Goal: Communication & Community: Answer question/provide support

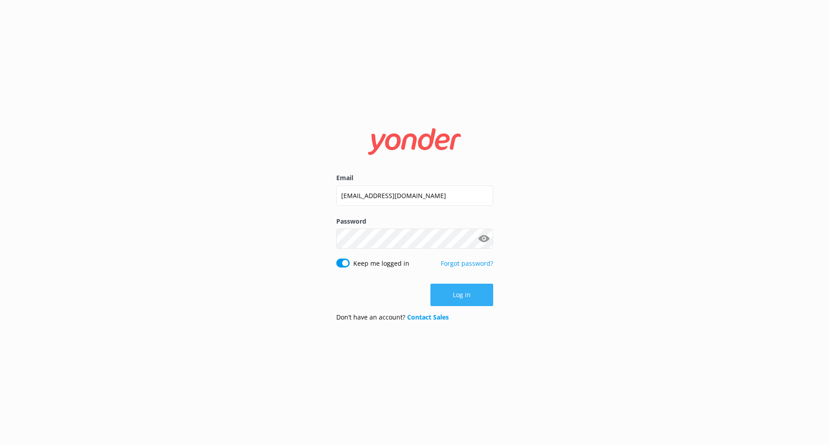
click at [457, 296] on button "Log in" at bounding box center [461, 295] width 63 height 22
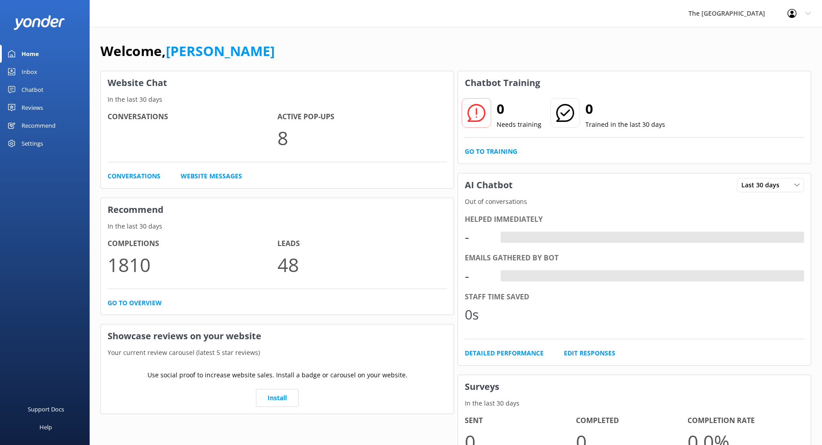
click at [30, 74] on div "Inbox" at bounding box center [30, 72] width 16 height 18
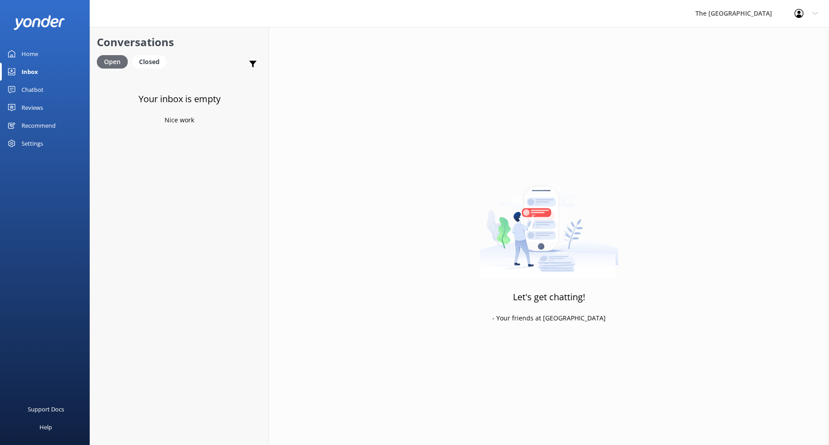
click at [112, 63] on div "Open" at bounding box center [112, 61] width 31 height 13
click at [145, 61] on div "Closed" at bounding box center [149, 61] width 34 height 13
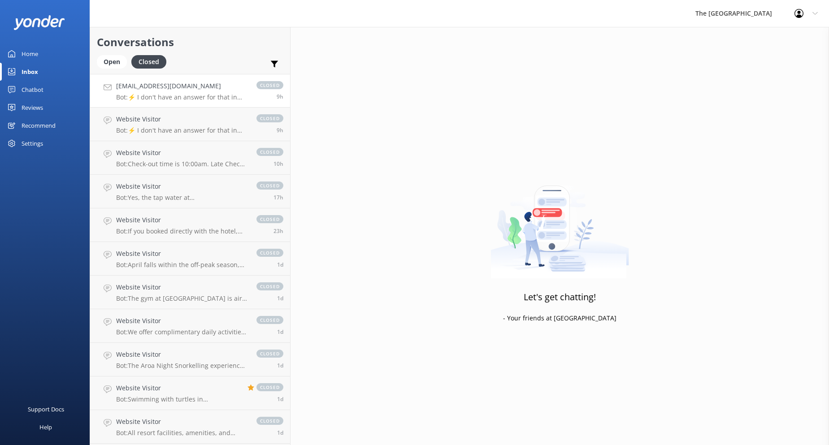
click at [151, 95] on p "Bot: ⚡ I don't have an answer for that in my knowledge base. Please try and rep…" at bounding box center [181, 97] width 131 height 8
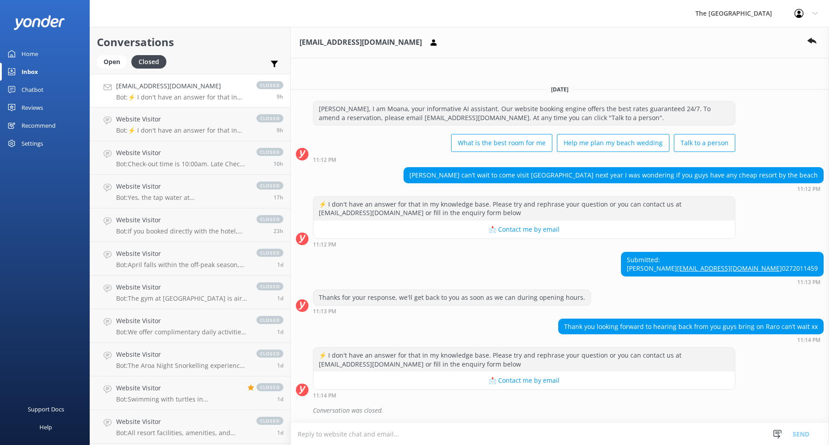
click at [815, 16] on icon at bounding box center [814, 13] width 5 height 5
click at [762, 13] on div "The [GEOGRAPHIC_DATA]" at bounding box center [733, 13] width 99 height 27
click at [627, 252] on div "Submitted: Sophie [EMAIL_ADDRESS][DOMAIN_NAME] 0272011459 11:13 PM" at bounding box center [559, 268] width 538 height 33
click at [751, 35] on use at bounding box center [750, 38] width 9 height 6
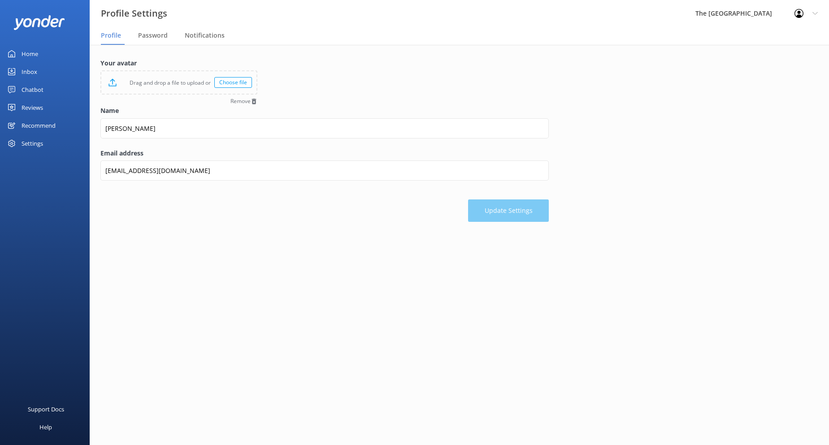
click at [24, 69] on div "Inbox" at bounding box center [30, 72] width 16 height 18
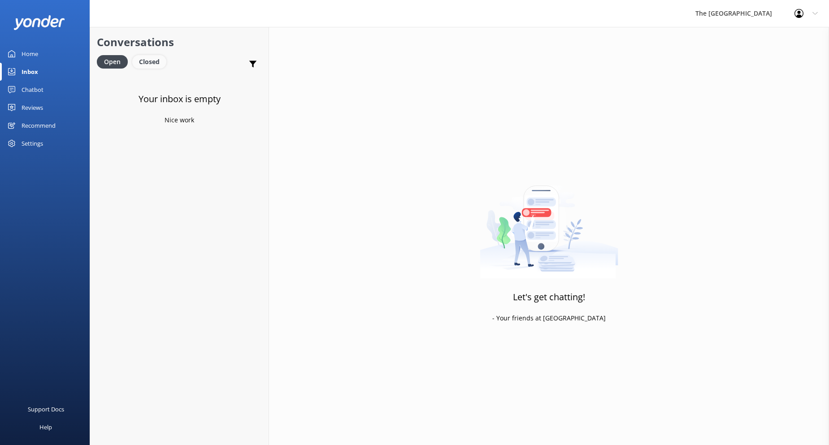
click at [145, 60] on div "Closed" at bounding box center [149, 61] width 34 height 13
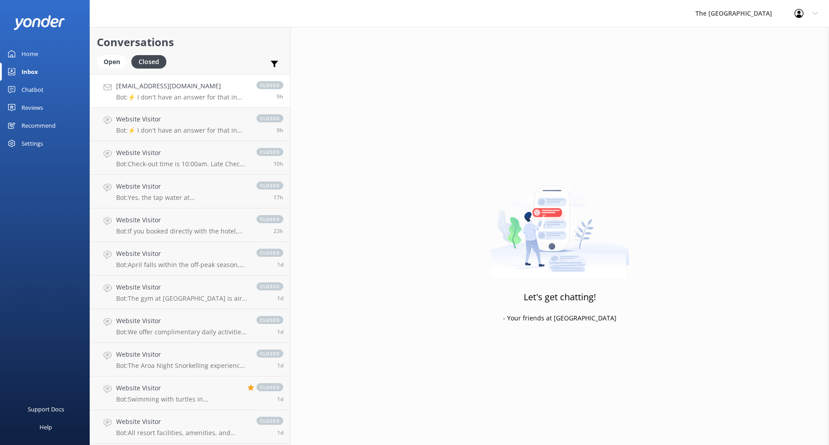
click at [151, 95] on p "Bot: ⚡ I don't have an answer for that in my knowledge base. Please try and rep…" at bounding box center [181, 97] width 131 height 8
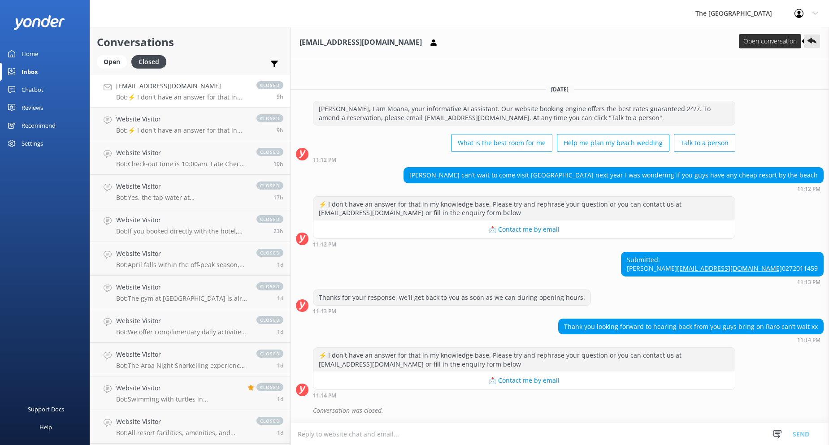
click at [813, 40] on use at bounding box center [811, 41] width 9 height 6
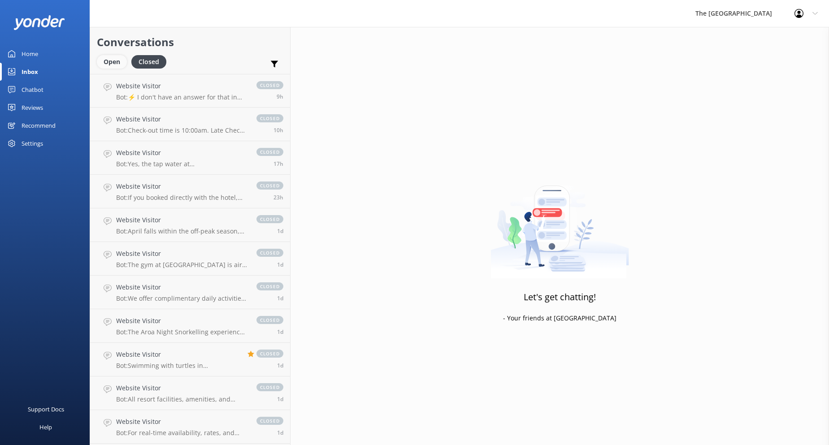
click at [110, 61] on div "Open" at bounding box center [112, 61] width 30 height 13
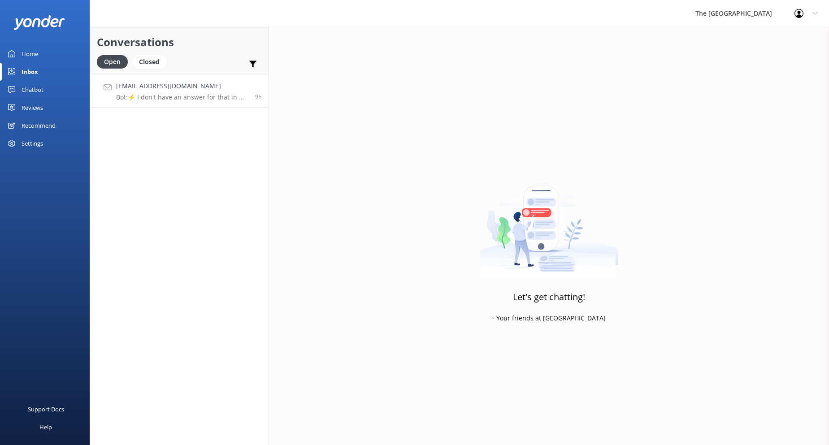
click at [166, 93] on p "Bot: ⚡ I don't have an answer for that in my knowledge base. Please try and rep…" at bounding box center [182, 97] width 132 height 8
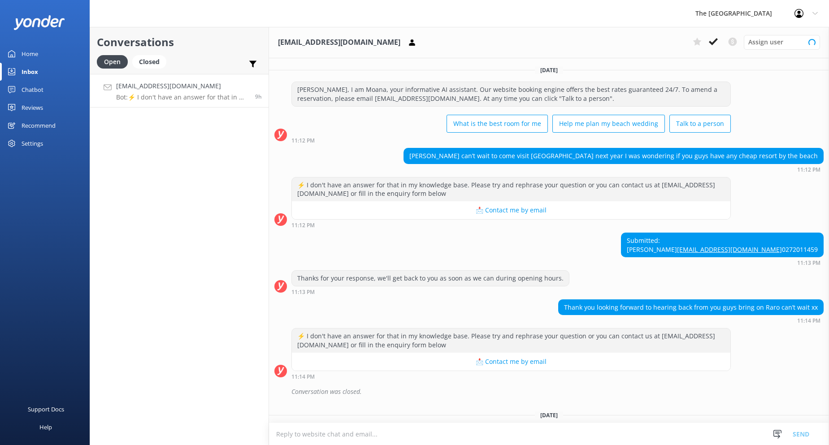
scroll to position [41, 0]
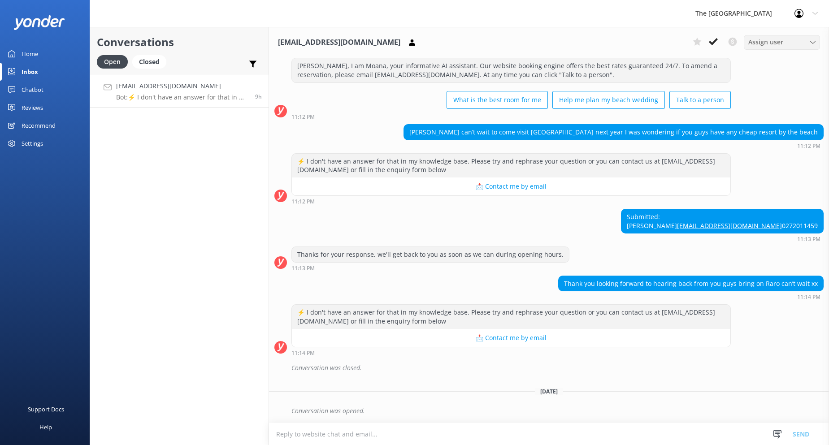
click at [807, 43] on div "Assign user" at bounding box center [782, 42] width 72 height 10
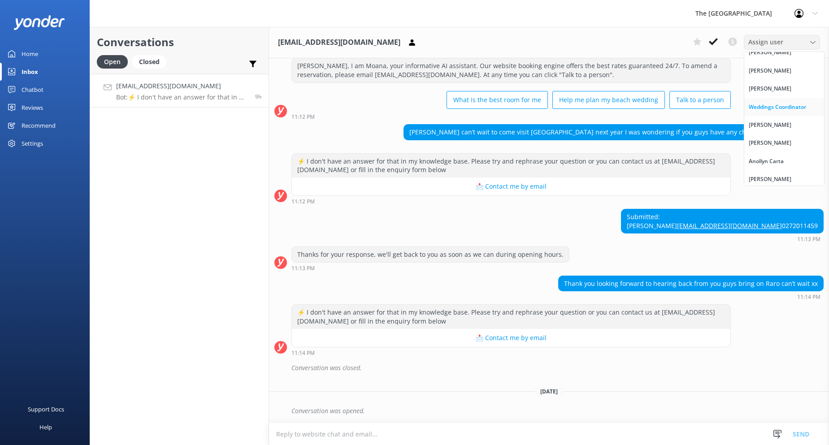
scroll to position [138, 0]
click at [776, 158] on div "Anollyn Carta" at bounding box center [765, 158] width 35 height 9
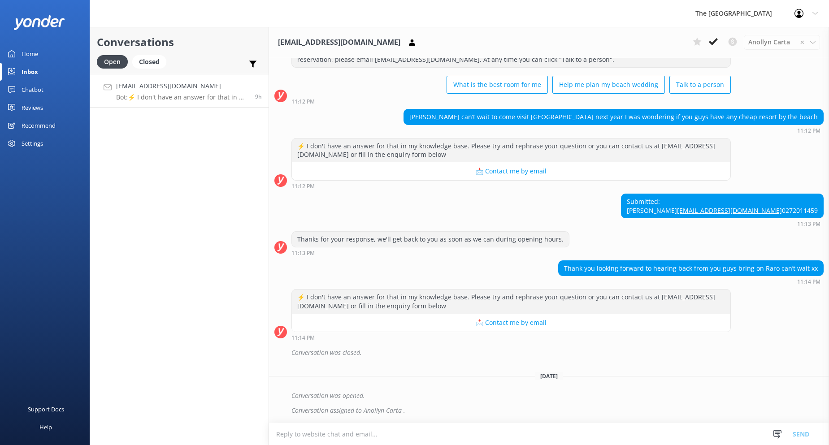
scroll to position [56, 0]
click at [44, 72] on link "Inbox" at bounding box center [45, 72] width 90 height 18
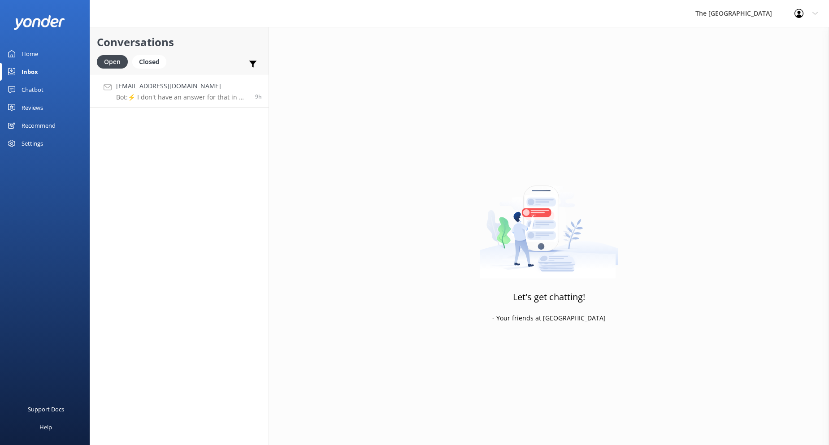
click at [164, 82] on h4 "[EMAIL_ADDRESS][DOMAIN_NAME]" at bounding box center [182, 86] width 132 height 10
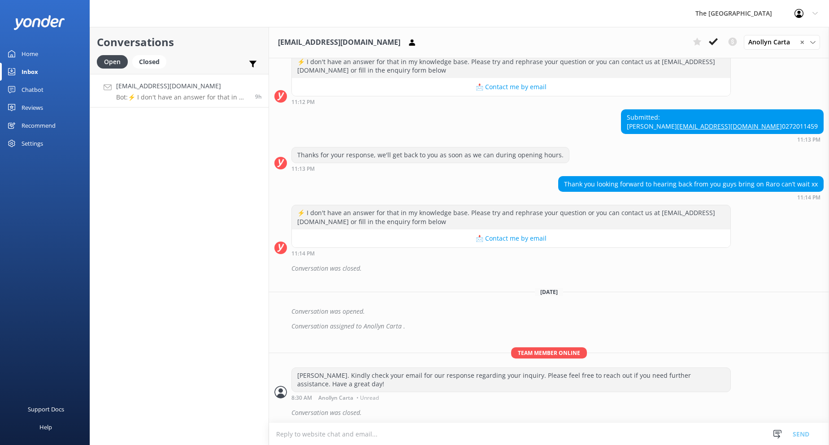
scroll to position [143, 0]
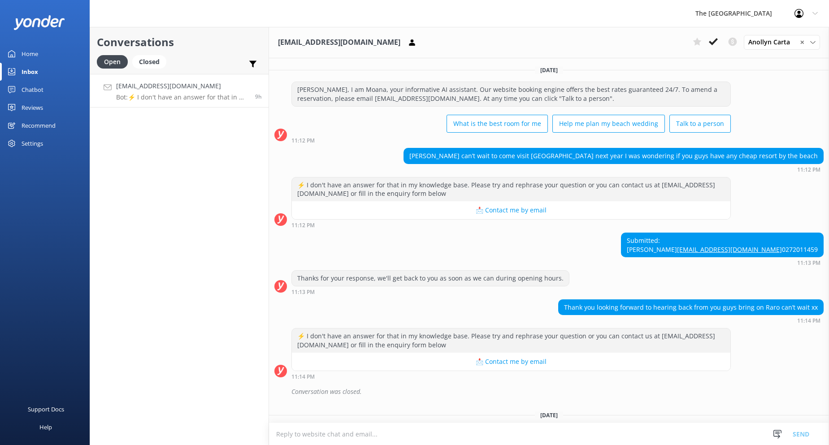
scroll to position [143, 0]
